Goal: Task Accomplishment & Management: Manage account settings

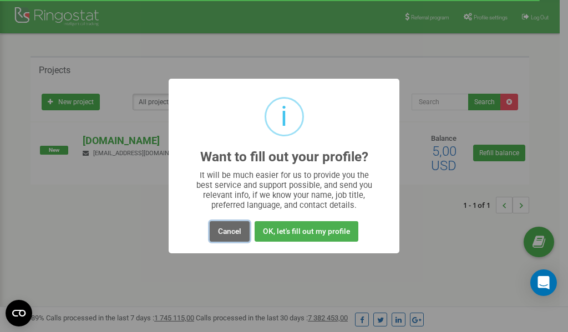
click at [236, 231] on button "Cancel" at bounding box center [230, 231] width 40 height 21
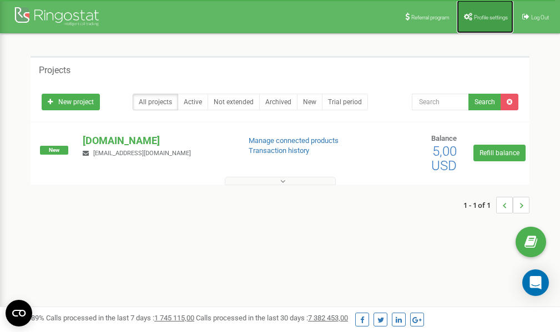
click at [479, 18] on span "Profile settings" at bounding box center [491, 17] width 34 height 6
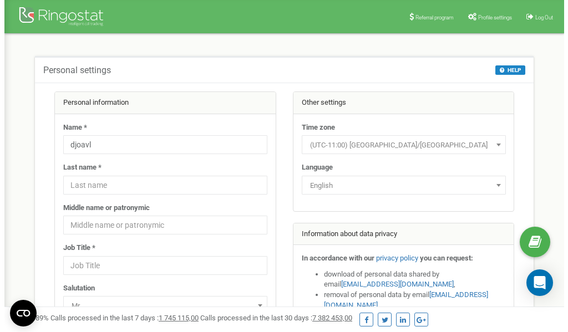
scroll to position [55, 0]
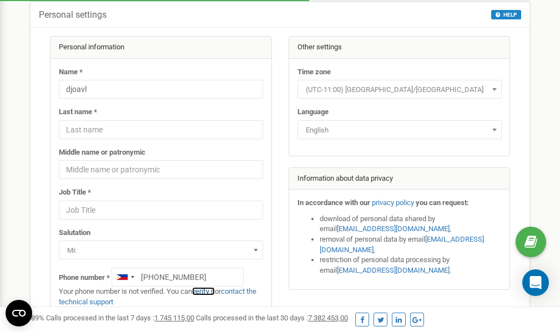
click at [206, 291] on link "verify it" at bounding box center [203, 291] width 23 height 8
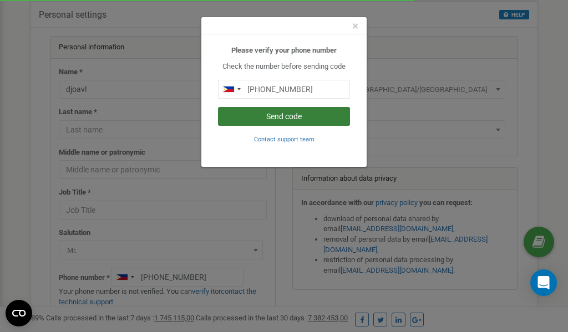
click at [298, 115] on button "Send code" at bounding box center [284, 116] width 132 height 19
